Goal: Information Seeking & Learning: Learn about a topic

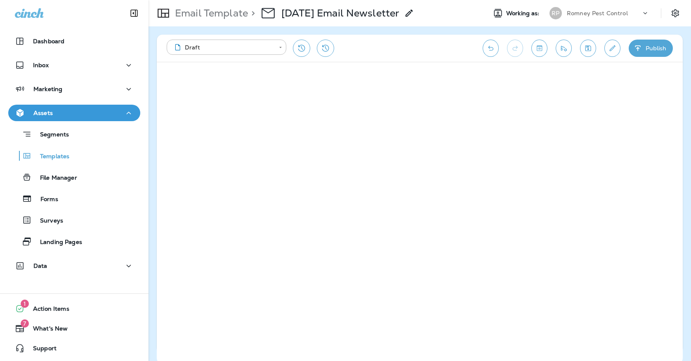
click at [591, 44] on button "Save" at bounding box center [588, 48] width 16 height 17
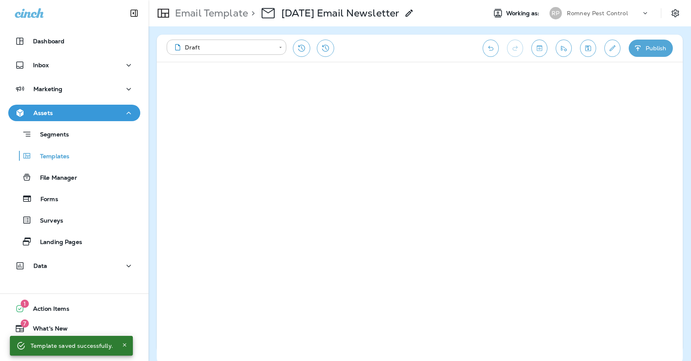
click at [28, 165] on div "Segments Templates File Manager Forms Surveys Landing Pages" at bounding box center [74, 185] width 132 height 129
click at [45, 92] on p "Marketing" at bounding box center [47, 89] width 29 height 7
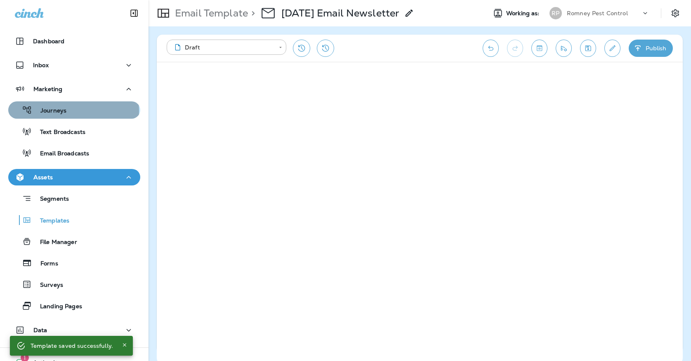
click at [47, 111] on p "Journeys" at bounding box center [49, 111] width 34 height 8
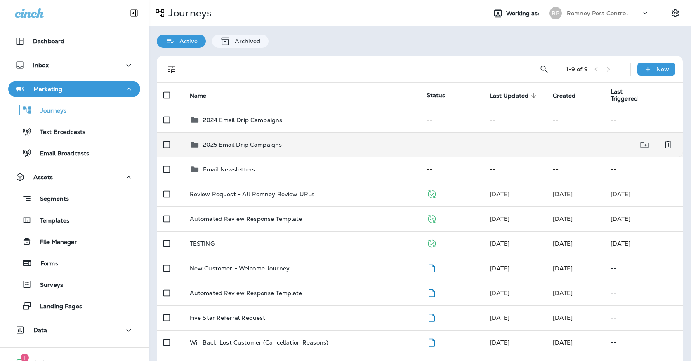
click at [239, 141] on p "2025 Email Drip Campaigns" at bounding box center [242, 144] width 79 height 7
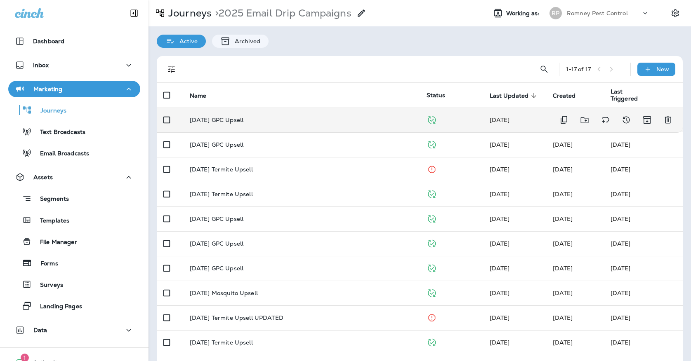
click at [243, 117] on p "September '25 GPC Upsell" at bounding box center [217, 120] width 54 height 7
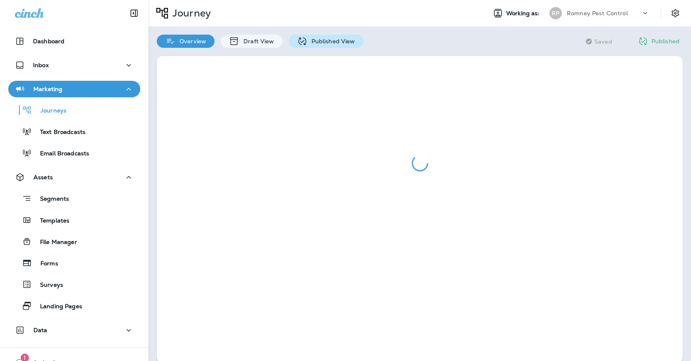
click at [298, 41] on icon at bounding box center [302, 41] width 10 height 10
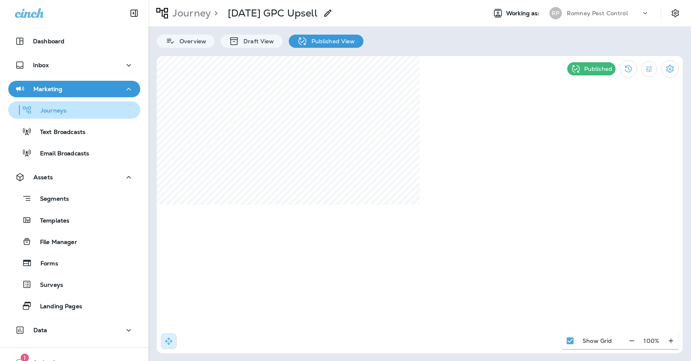
click at [65, 110] on p "Journeys" at bounding box center [49, 111] width 34 height 8
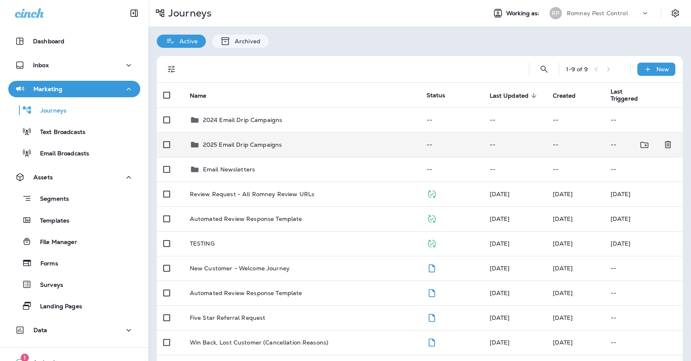
click at [238, 141] on p "2025 Email Drip Campaigns" at bounding box center [242, 144] width 79 height 7
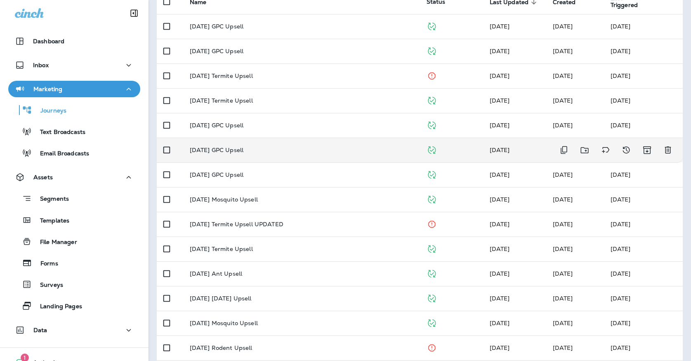
scroll to position [104, 0]
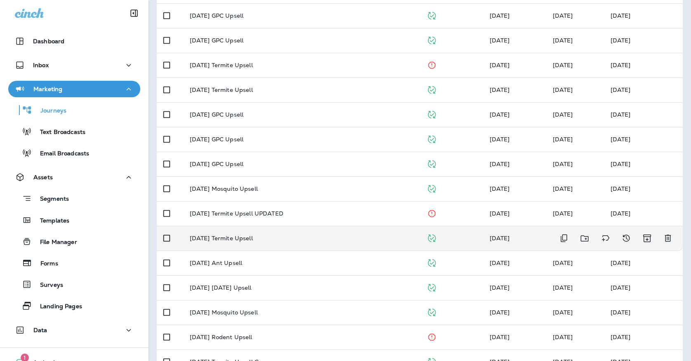
click at [264, 238] on td "Sept '25 Termite Upsell" at bounding box center [301, 238] width 237 height 25
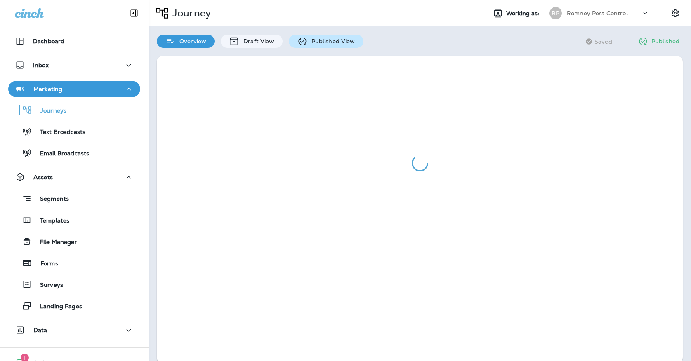
click at [316, 39] on p "Published View" at bounding box center [331, 41] width 48 height 7
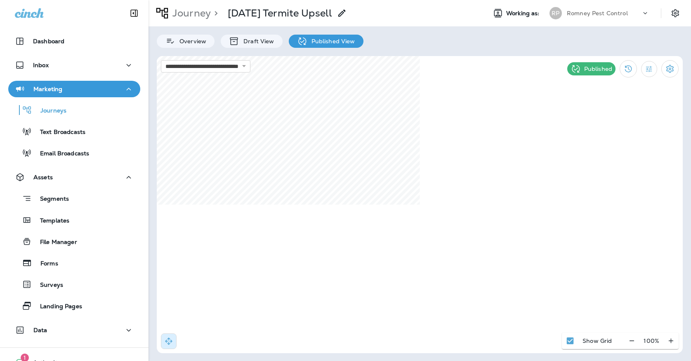
click at [594, 11] on p "Romney Pest Control" at bounding box center [597, 13] width 61 height 7
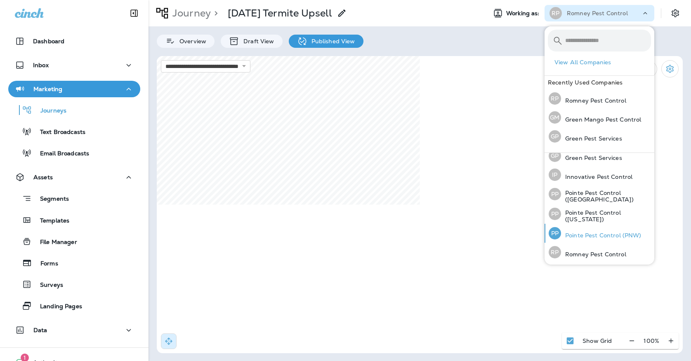
scroll to position [25, 0]
click at [579, 236] on p "Pointe Pest Control (PNW)" at bounding box center [601, 236] width 80 height 7
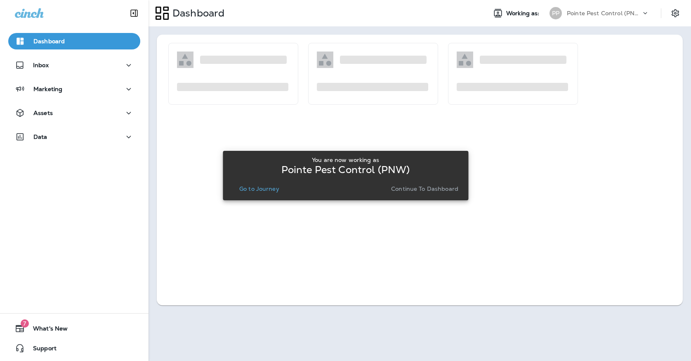
click at [270, 190] on p "Go to Journey" at bounding box center [259, 189] width 40 height 7
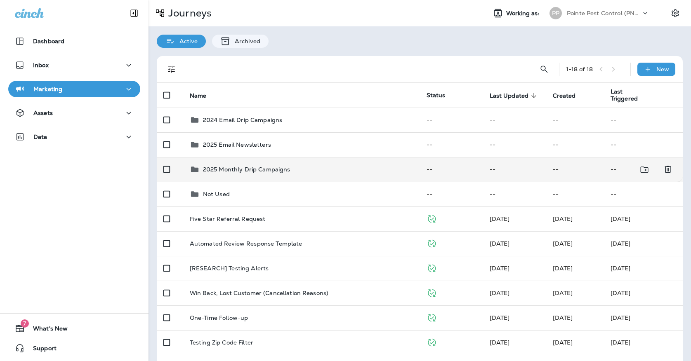
click at [266, 159] on td "2025 Monthly Drip Campaigns" at bounding box center [301, 169] width 237 height 25
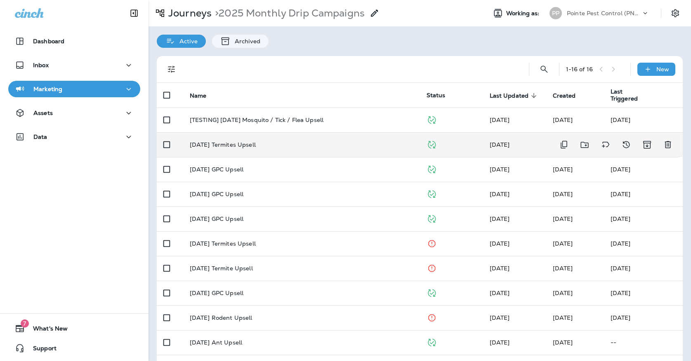
click at [254, 133] on td "[DATE] Termites Upsell" at bounding box center [301, 144] width 237 height 25
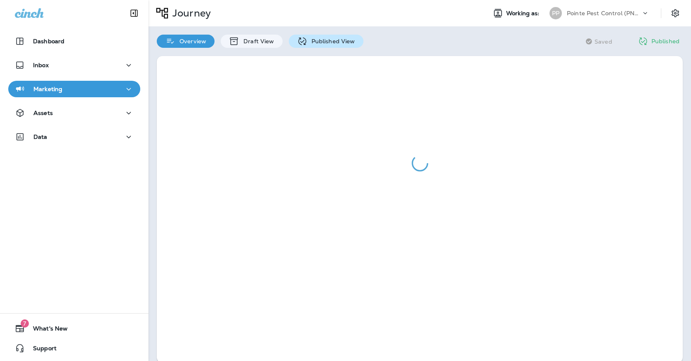
click at [303, 42] on icon at bounding box center [302, 41] width 10 height 10
